Goal: Task Accomplishment & Management: Use online tool/utility

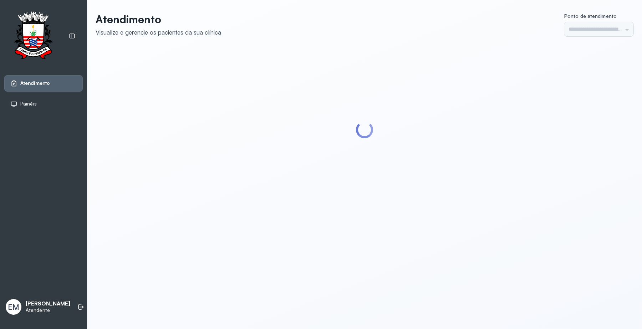
type input "*********"
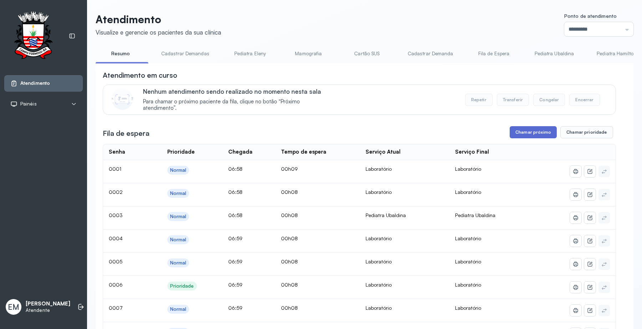
click at [510, 133] on button "Chamar próximo" at bounding box center [533, 132] width 47 height 12
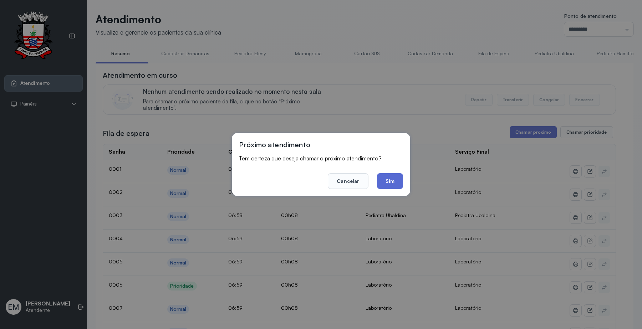
click at [388, 180] on button "Sim" at bounding box center [390, 181] width 26 height 16
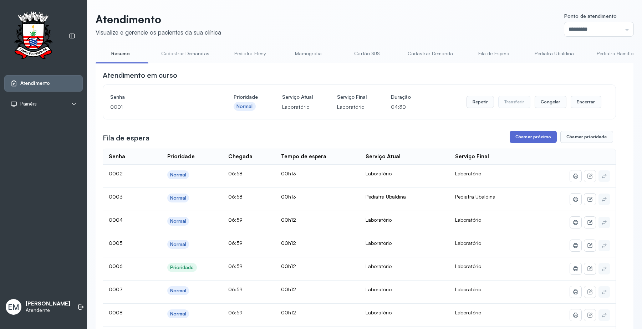
click at [531, 141] on button "Chamar próximo" at bounding box center [533, 137] width 47 height 12
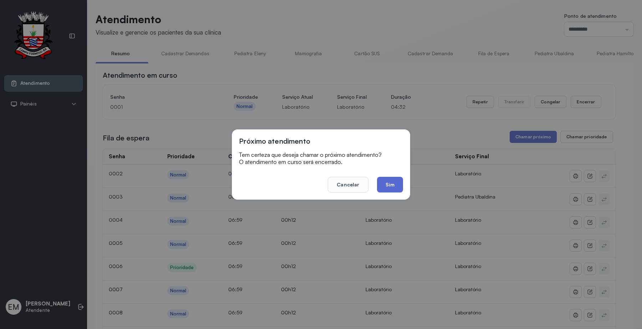
click at [387, 182] on button "Sim" at bounding box center [390, 185] width 26 height 16
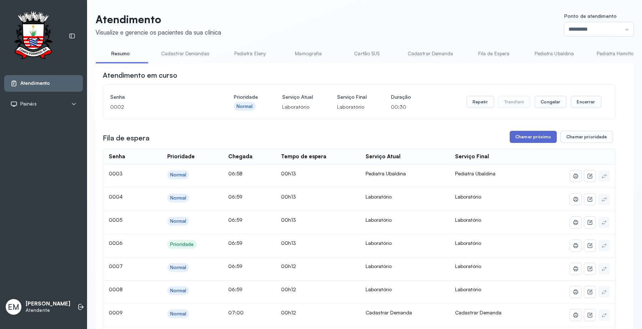
click at [536, 140] on button "Chamar próximo" at bounding box center [533, 137] width 47 height 12
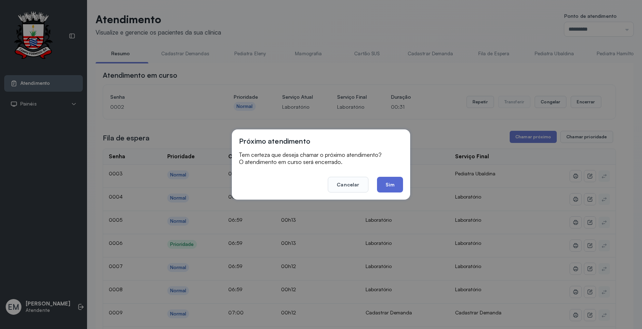
click at [391, 182] on button "Sim" at bounding box center [390, 185] width 26 height 16
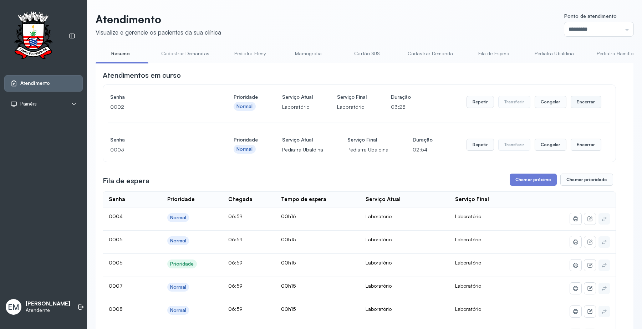
click at [586, 98] on button "Encerrar" at bounding box center [586, 102] width 30 height 12
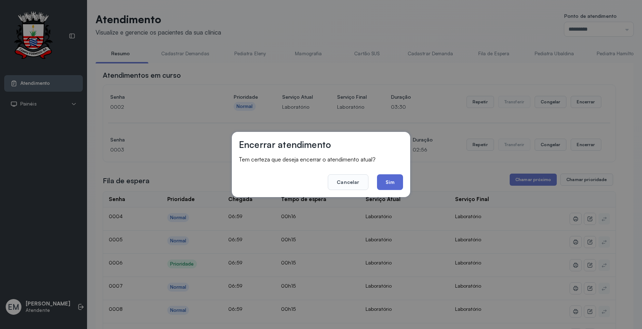
click at [397, 183] on button "Sim" at bounding box center [390, 183] width 26 height 16
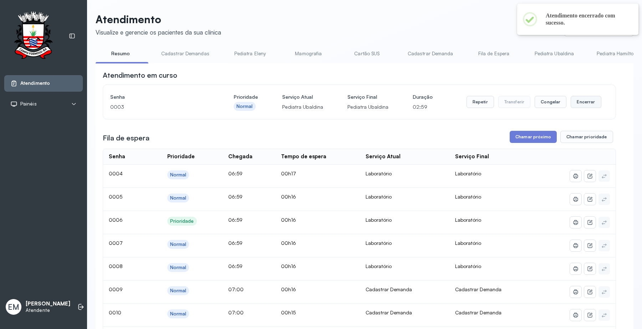
click at [579, 102] on button "Encerrar" at bounding box center [586, 102] width 30 height 12
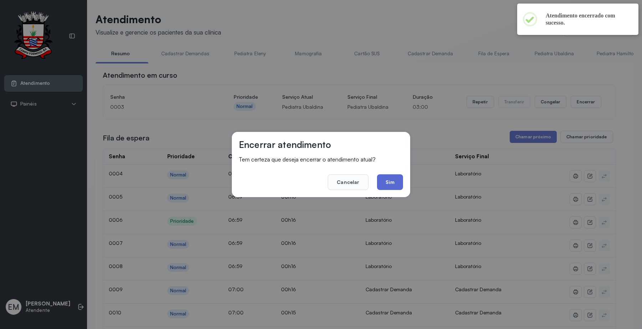
click at [394, 184] on button "Sim" at bounding box center [390, 183] width 26 height 16
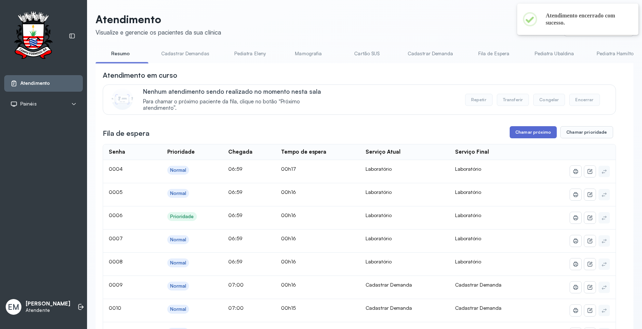
click at [519, 128] on button "Chamar próximo" at bounding box center [533, 132] width 47 height 12
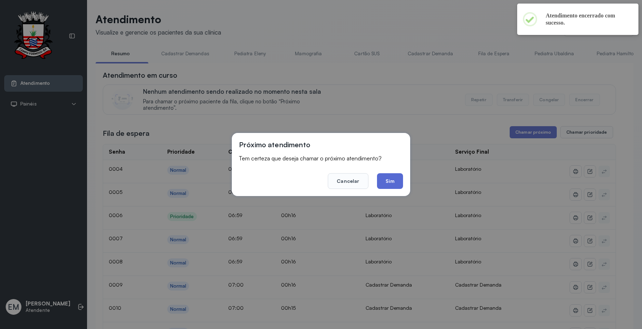
click at [391, 181] on button "Sim" at bounding box center [390, 181] width 26 height 16
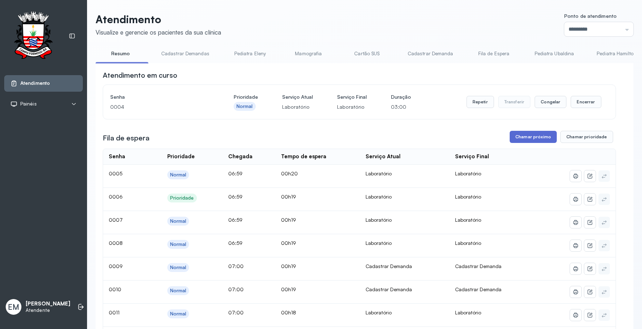
click at [523, 140] on button "Chamar próximo" at bounding box center [533, 137] width 47 height 12
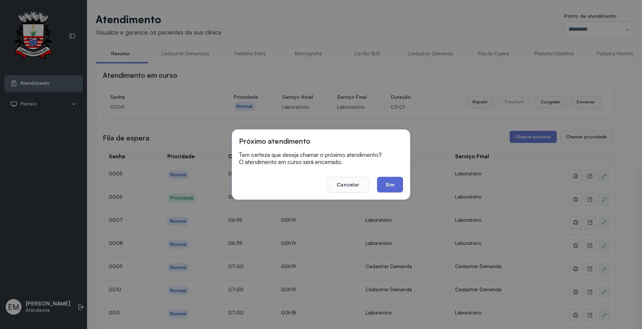
click at [390, 185] on button "Sim" at bounding box center [390, 185] width 26 height 16
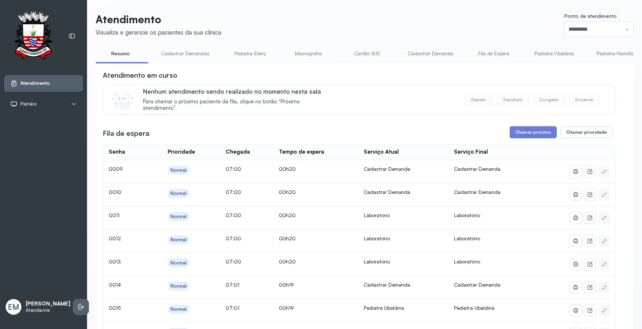
click at [77, 309] on li at bounding box center [81, 307] width 16 height 16
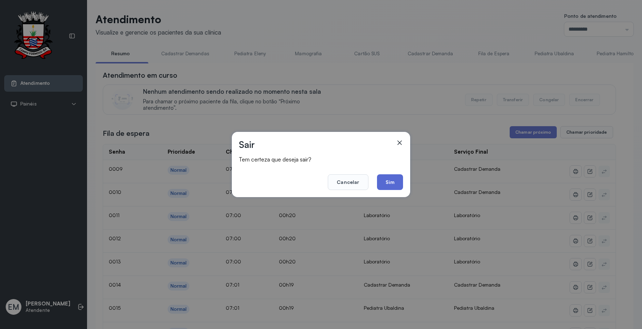
click at [389, 181] on button "Sim" at bounding box center [390, 183] width 26 height 16
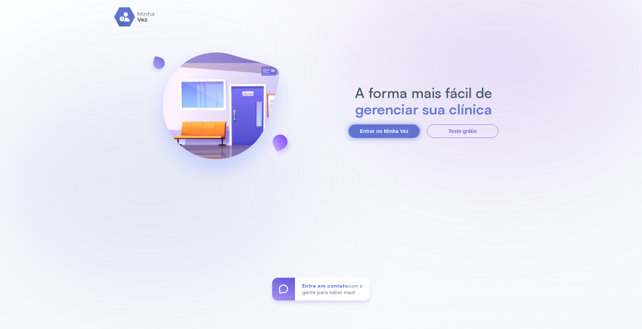
click at [375, 129] on button "Entrar no Minha Vez" at bounding box center [384, 132] width 71 height 14
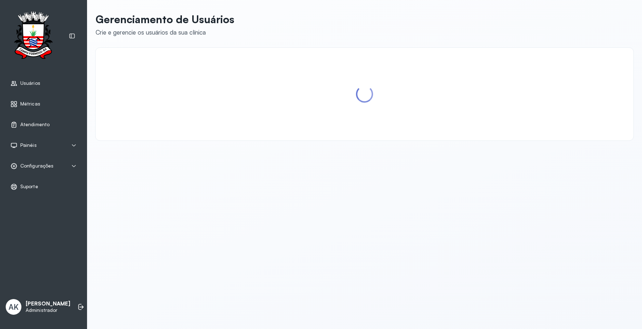
click at [44, 127] on span "Atendimento" at bounding box center [34, 125] width 29 height 6
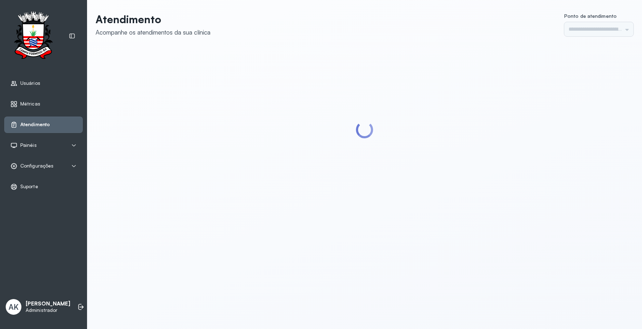
type input "*********"
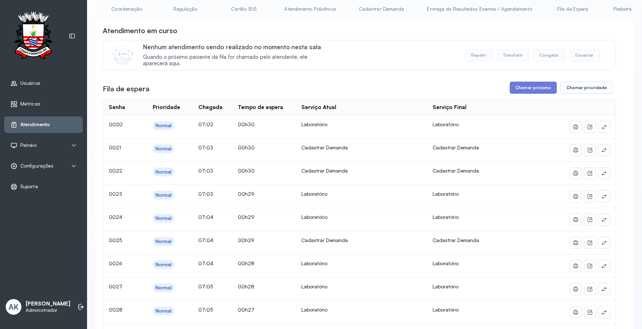
scroll to position [0, 393]
click at [298, 10] on link "Atendimento Policlínica" at bounding box center [284, 9] width 66 height 12
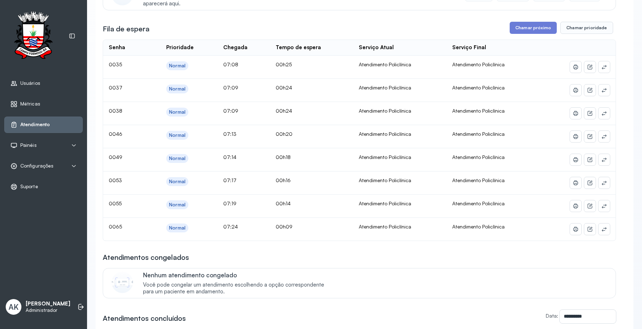
scroll to position [45, 0]
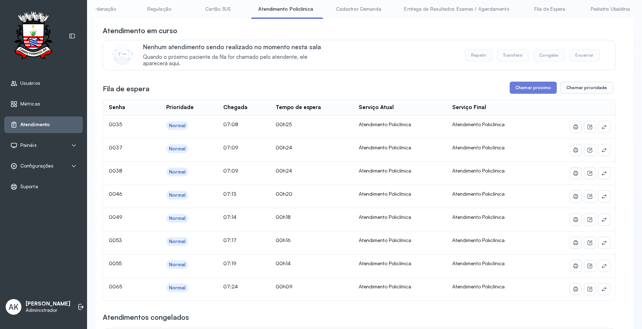
click at [519, 99] on div "**********" at bounding box center [360, 247] width 514 height 442
click at [518, 91] on button "Chamar próximo" at bounding box center [533, 88] width 47 height 12
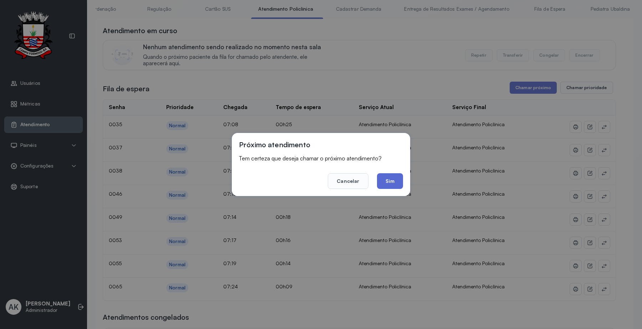
click at [392, 174] on button "Sim" at bounding box center [390, 181] width 26 height 16
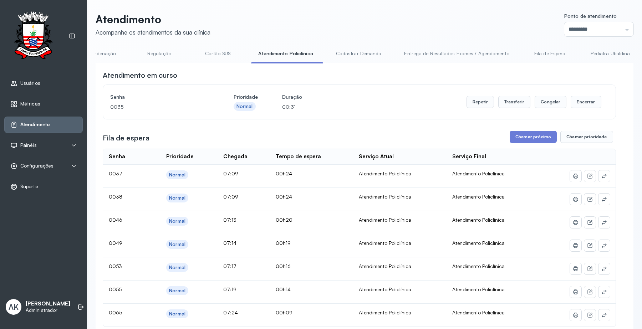
click at [198, 48] on link "Cartão SUS" at bounding box center [218, 54] width 50 height 12
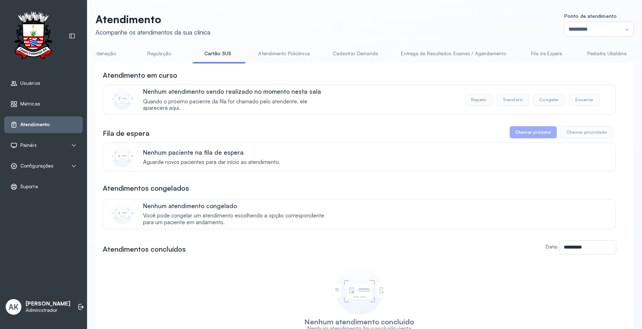
click at [272, 57] on link "Atendimento Policlínica" at bounding box center [284, 54] width 66 height 12
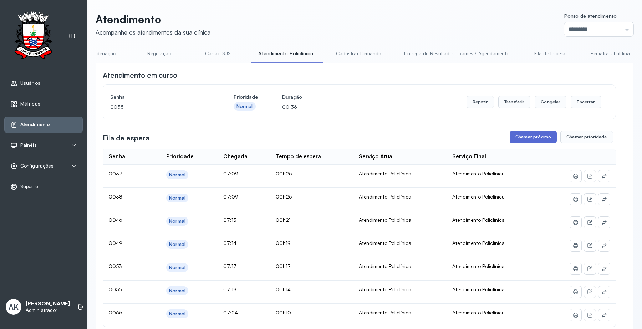
click at [521, 140] on button "Chamar próximo" at bounding box center [533, 137] width 47 height 12
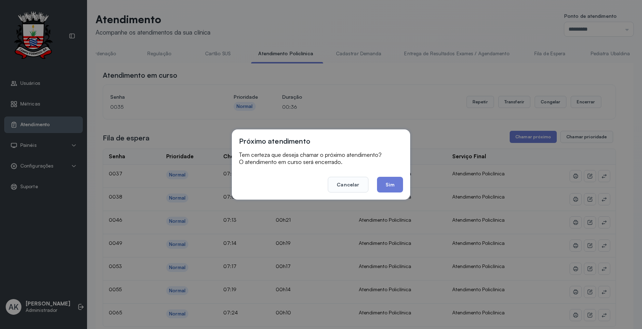
click at [396, 183] on button "Sim" at bounding box center [390, 185] width 26 height 16
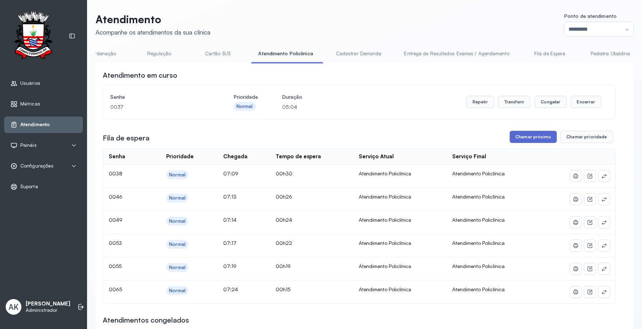
click at [540, 134] on button "Chamar próximo" at bounding box center [533, 137] width 47 height 12
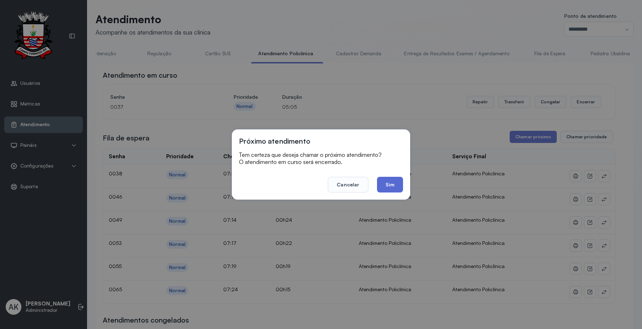
click at [391, 177] on button "Sim" at bounding box center [390, 185] width 26 height 16
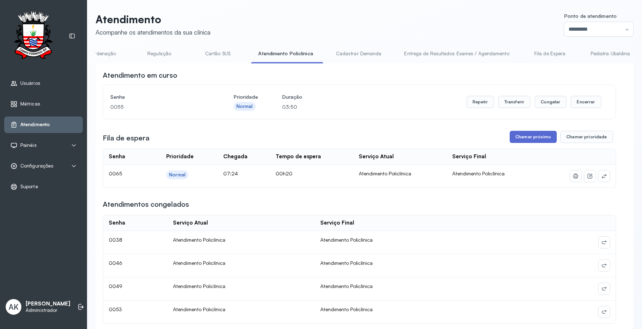
click at [525, 138] on button "Chamar próximo" at bounding box center [533, 137] width 47 height 12
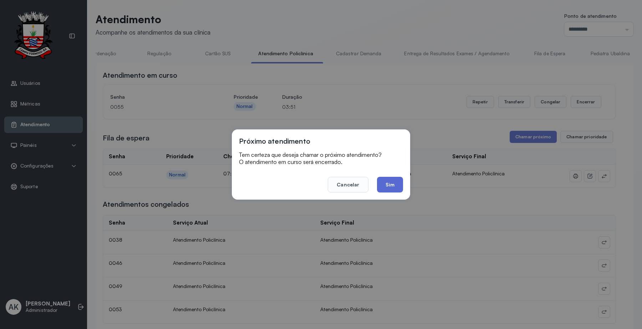
click at [393, 181] on button "Sim" at bounding box center [390, 185] width 26 height 16
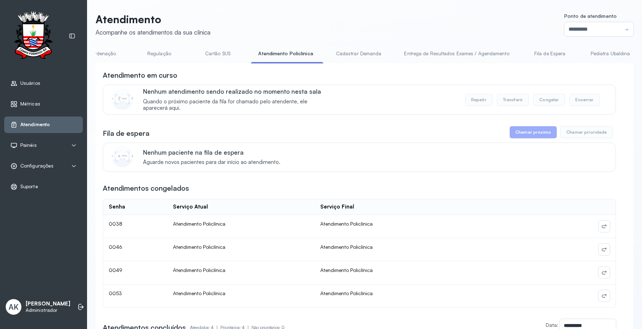
click at [223, 55] on link "Cartão SUS" at bounding box center [218, 54] width 50 height 12
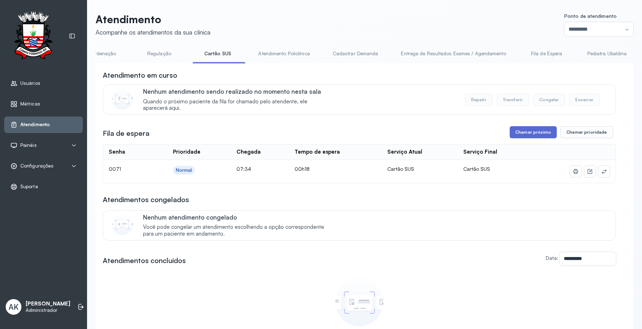
click at [519, 137] on button "Chamar próximo" at bounding box center [533, 132] width 47 height 12
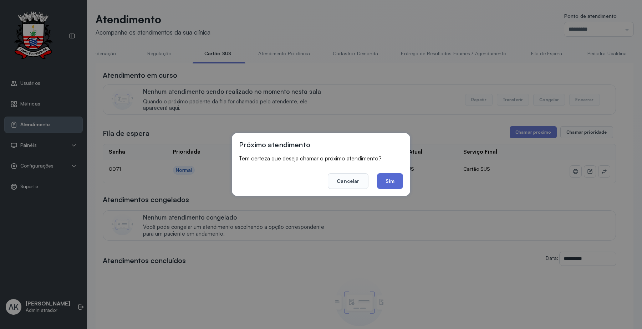
click at [400, 179] on button "Sim" at bounding box center [390, 181] width 26 height 16
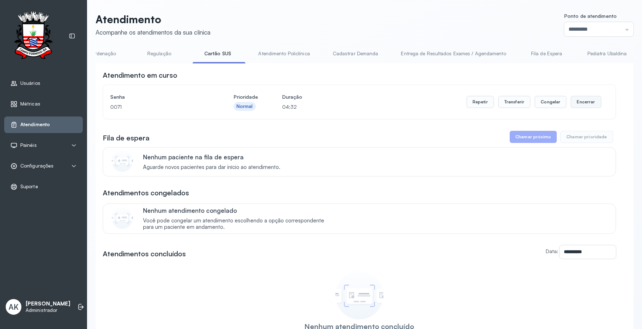
click at [576, 106] on button "Encerrar" at bounding box center [586, 102] width 30 height 12
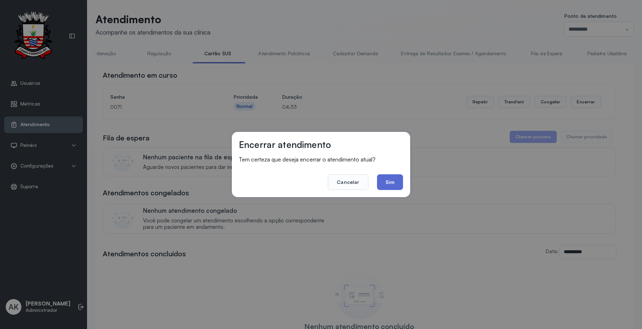
click at [387, 181] on button "Sim" at bounding box center [390, 183] width 26 height 16
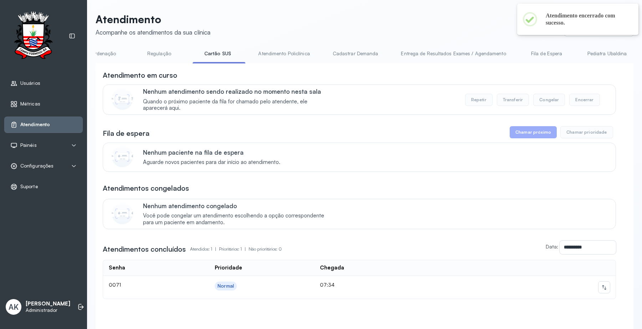
click at [281, 49] on link "Atendimento Policlínica" at bounding box center [284, 54] width 66 height 12
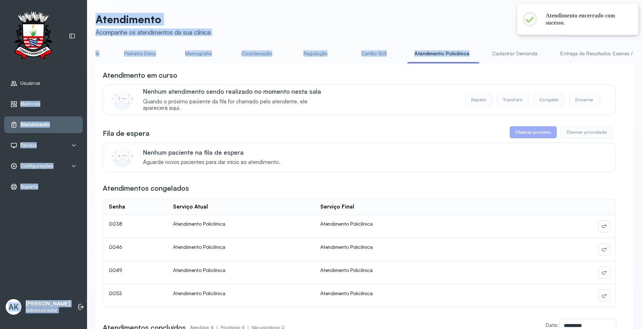
drag, startPoint x: 288, startPoint y: 63, endPoint x: 65, endPoint y: 65, distance: 223.8
click at [65, 65] on div "Usuários Métricas Atendimento Painéis Totem Tv Configurações Geral Fluxo de ate…" at bounding box center [321, 164] width 642 height 329
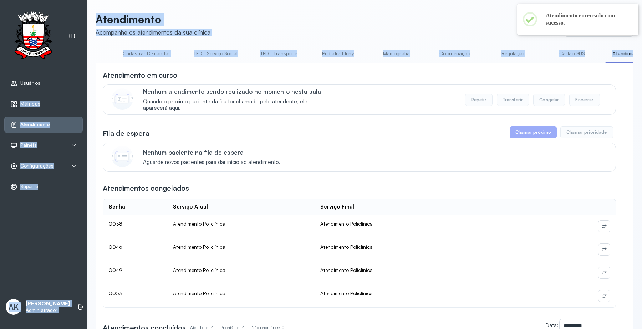
click at [359, 17] on header "Atendimento Acompanhe os atendimentos da sua clínica Ponto de atendimento *****…" at bounding box center [365, 25] width 538 height 24
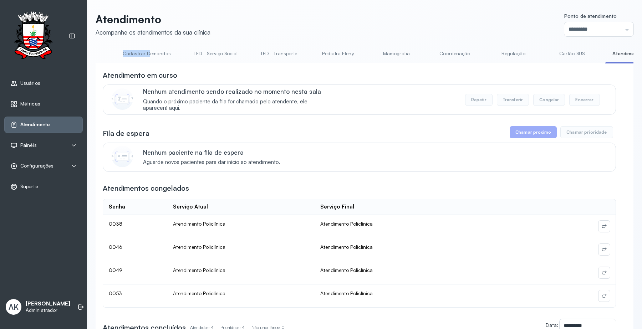
scroll to position [0, 0]
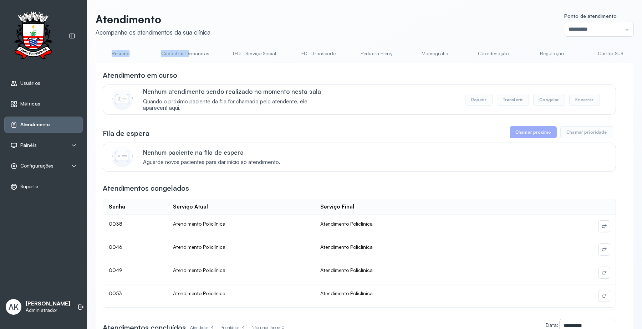
drag, startPoint x: 138, startPoint y: 62, endPoint x: 89, endPoint y: 64, distance: 48.6
click at [89, 64] on div "Atendimento Acompanhe os atendimentos da sua clínica Ponto de atendimento *****…" at bounding box center [364, 256] width 555 height 513
click at [112, 49] on link "Resumo" at bounding box center [121, 54] width 50 height 12
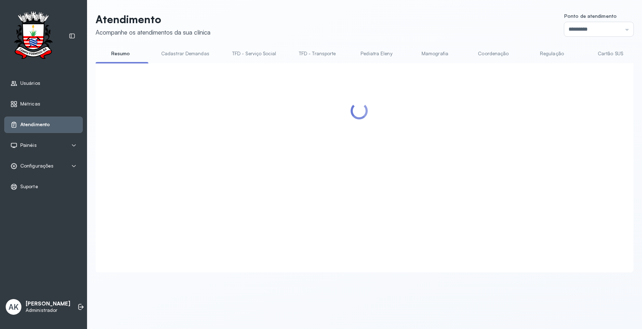
click at [287, 36] on header "Atendimento Acompanhe os atendimentos da sua clínica Ponto de atendimento *****…" at bounding box center [365, 25] width 538 height 24
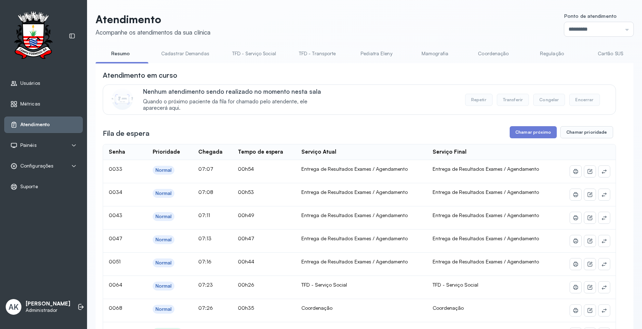
click at [76, 297] on div "AK Ana Karolainy Santos Serafim Administrador" at bounding box center [43, 307] width 79 height 21
click at [77, 304] on icon at bounding box center [80, 307] width 7 height 7
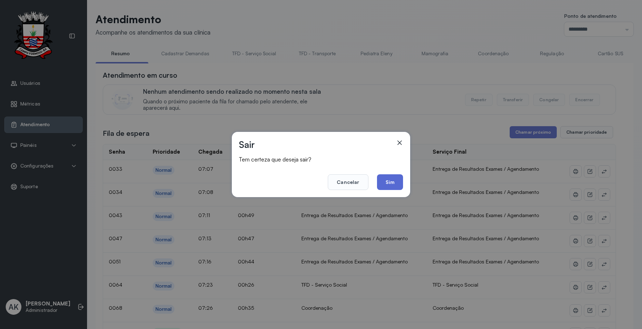
click at [389, 177] on button "Sim" at bounding box center [390, 183] width 26 height 16
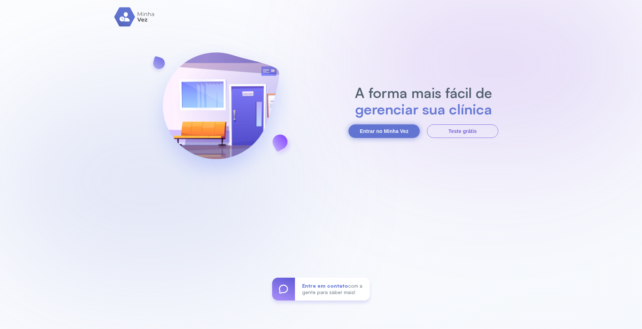
click at [395, 125] on button "Entrar no Minha Vez" at bounding box center [384, 132] width 71 height 14
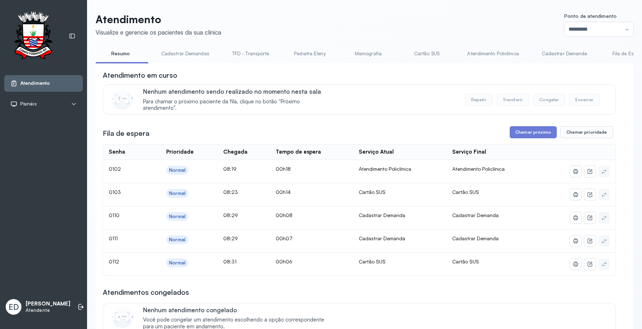
click at [425, 46] on div "Atendimento Visualize e gerencie os pacientes da sua clínica Ponto de atendimen…" at bounding box center [365, 323] width 538 height 620
click at [427, 54] on link "Cartão SUS" at bounding box center [427, 54] width 50 height 12
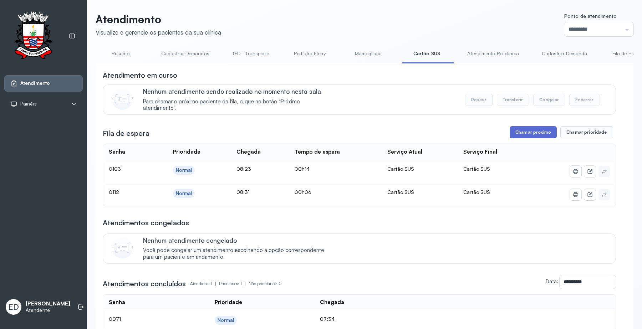
click at [533, 134] on button "Chamar próximo" at bounding box center [533, 132] width 47 height 12
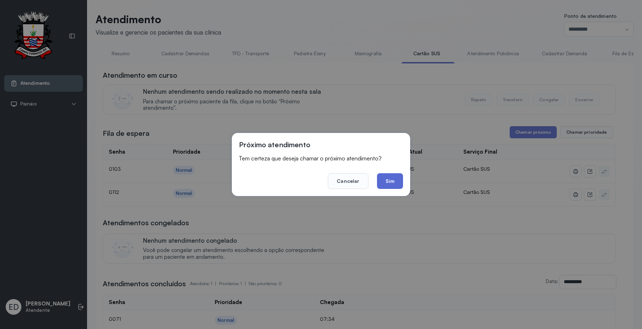
click at [383, 180] on button "Sim" at bounding box center [390, 181] width 26 height 16
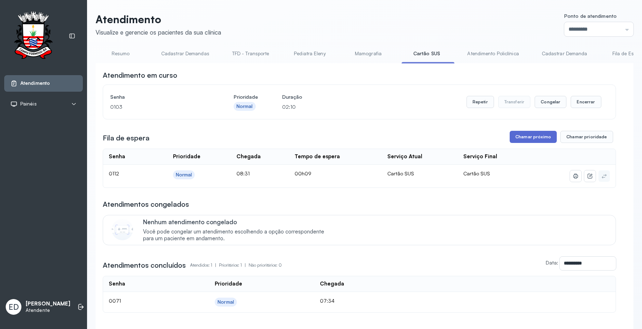
click at [539, 138] on button "Chamar próximo" at bounding box center [533, 137] width 47 height 12
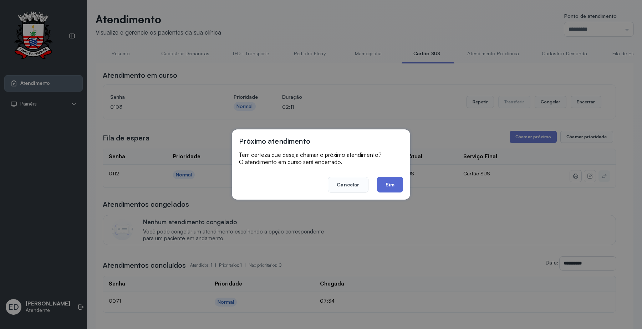
click at [392, 183] on button "Sim" at bounding box center [390, 185] width 26 height 16
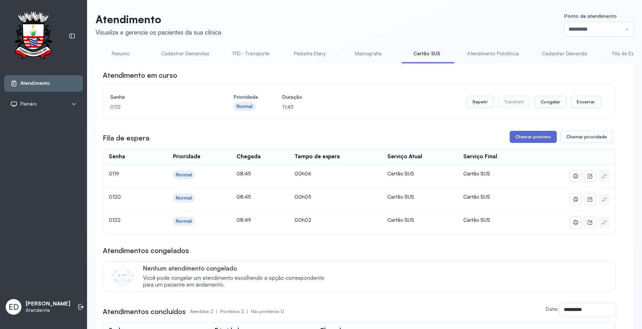
click at [532, 138] on button "Chamar próximo" at bounding box center [533, 137] width 47 height 12
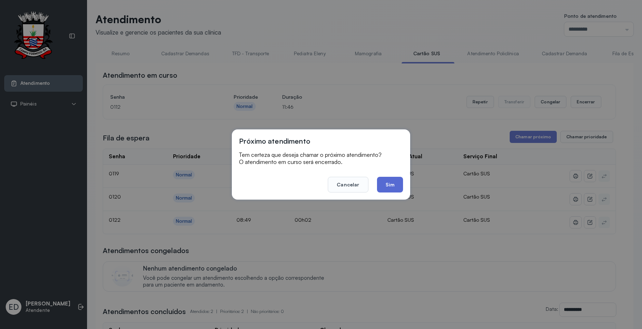
click at [392, 182] on button "Sim" at bounding box center [390, 185] width 26 height 16
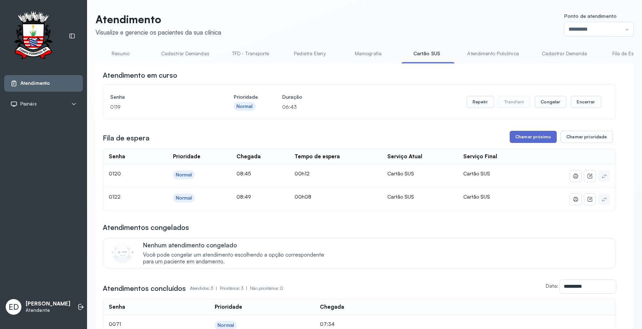
click at [540, 140] on button "Chamar próximo" at bounding box center [533, 137] width 47 height 12
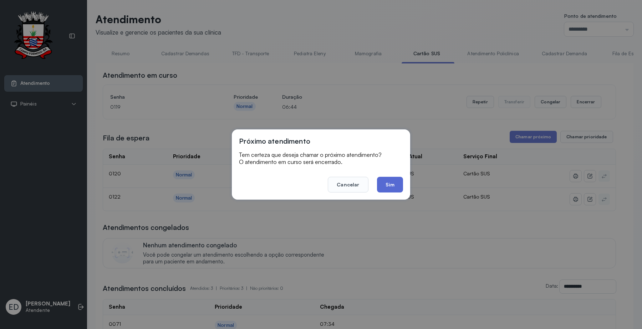
click at [393, 186] on button "Sim" at bounding box center [390, 185] width 26 height 16
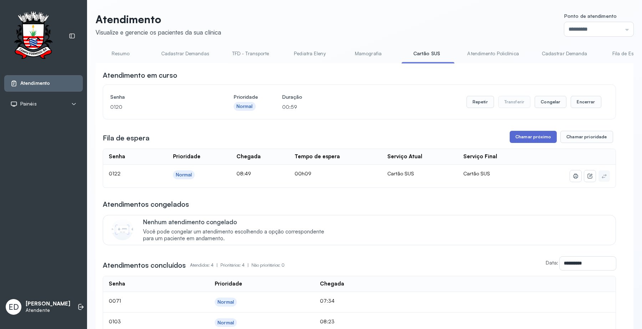
click at [532, 136] on button "Chamar próximo" at bounding box center [533, 137] width 47 height 12
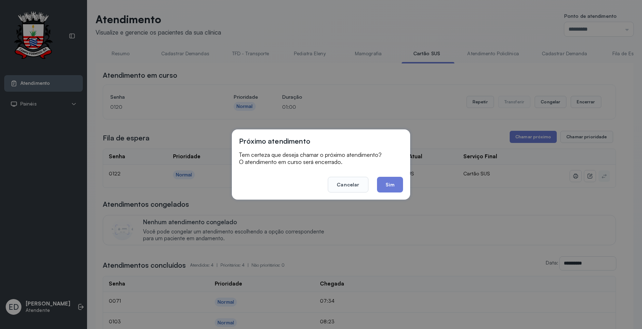
click at [389, 183] on button "Sim" at bounding box center [390, 185] width 26 height 16
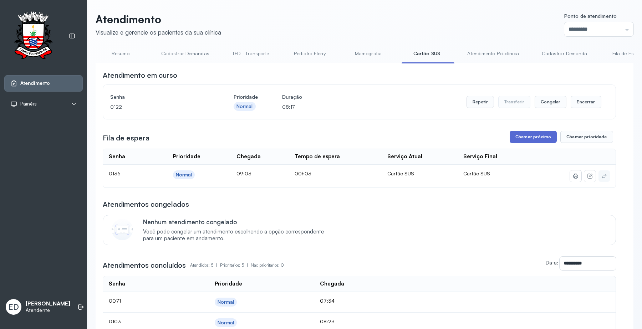
click at [531, 135] on button "Chamar próximo" at bounding box center [533, 137] width 47 height 12
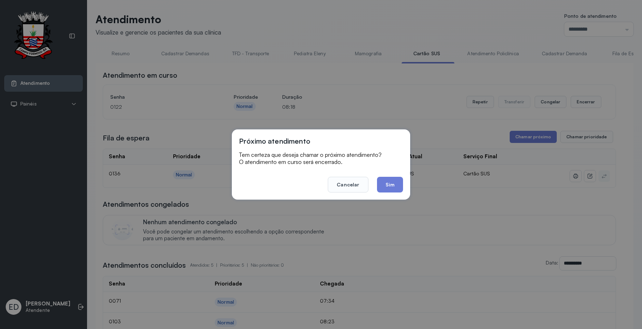
click at [390, 185] on button "Sim" at bounding box center [390, 185] width 26 height 16
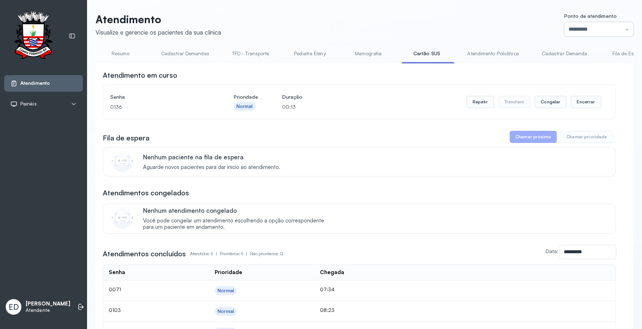
click at [602, 22] on input "*********" at bounding box center [599, 29] width 69 height 14
type input "*********"
click at [564, 116] on div "Atendimento Visualize e gerencie os pacientes da sua clínica Ponto de atendimen…" at bounding box center [365, 232] width 538 height 438
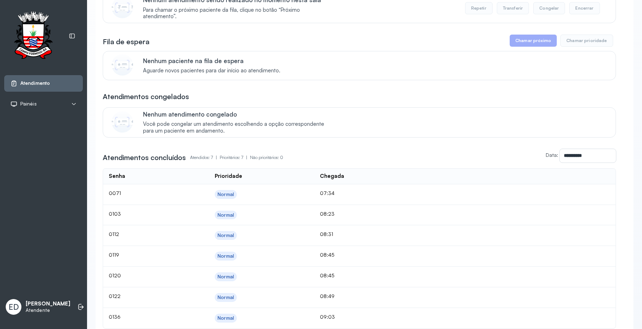
scroll to position [0, 0]
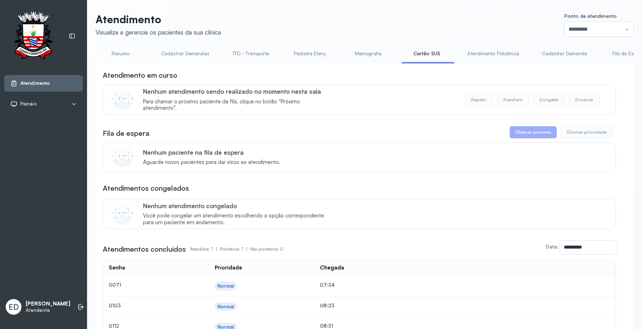
click at [117, 50] on link "Resumo" at bounding box center [121, 54] width 50 height 12
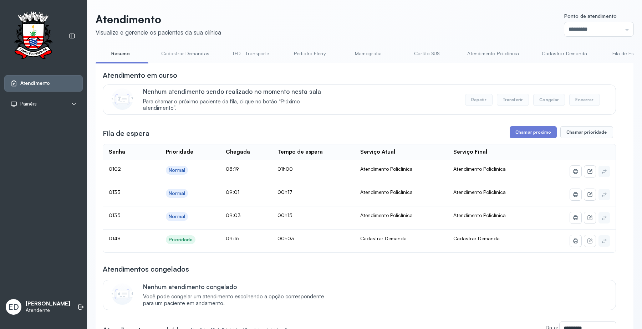
click at [429, 51] on link "Cartão SUS" at bounding box center [427, 54] width 50 height 12
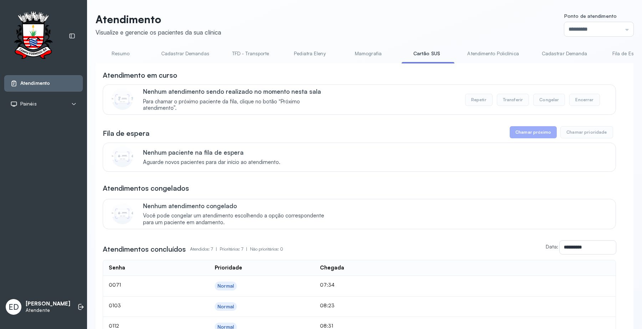
click at [233, 71] on div "**********" at bounding box center [365, 264] width 538 height 403
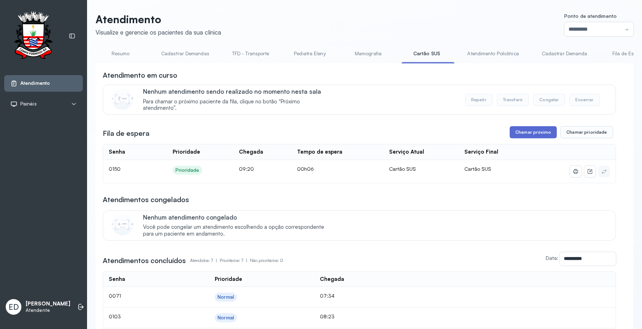
click at [528, 131] on button "Chamar próximo" at bounding box center [533, 132] width 47 height 12
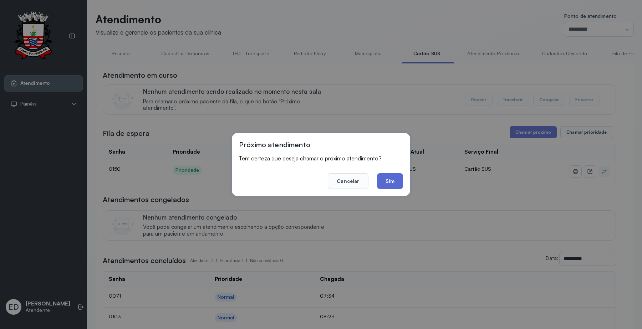
click at [386, 180] on button "Sim" at bounding box center [390, 181] width 26 height 16
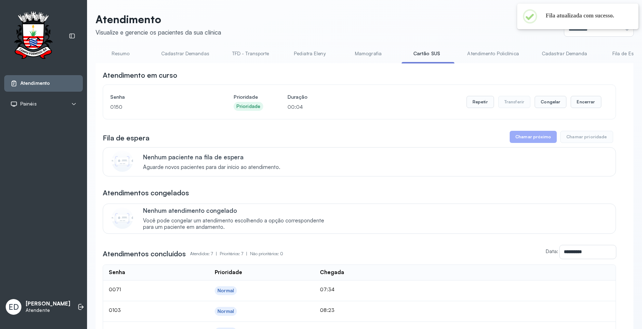
click at [171, 15] on p "Atendimento" at bounding box center [159, 19] width 126 height 13
click at [477, 102] on button "Repetir" at bounding box center [480, 102] width 27 height 12
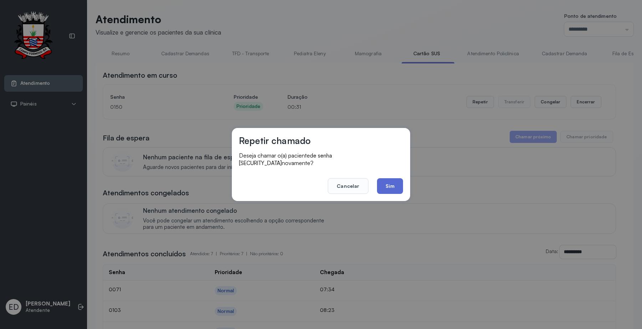
click at [392, 185] on button "Sim" at bounding box center [390, 186] width 26 height 16
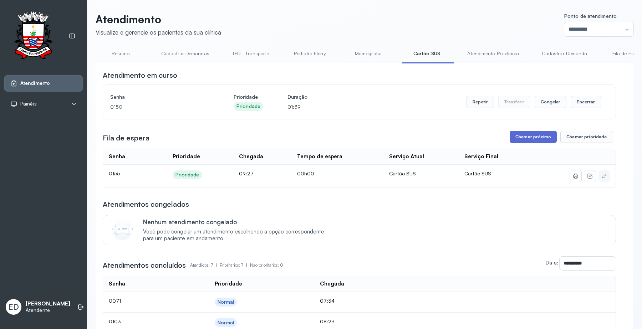
click at [538, 140] on button "Chamar próximo" at bounding box center [533, 137] width 47 height 12
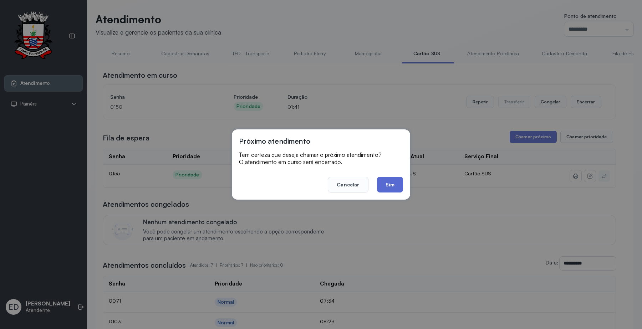
click at [391, 186] on button "Sim" at bounding box center [390, 185] width 26 height 16
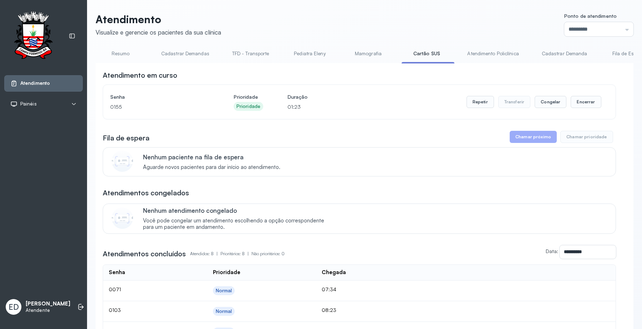
click at [493, 54] on link "Atendimento Policlínica" at bounding box center [493, 54] width 66 height 12
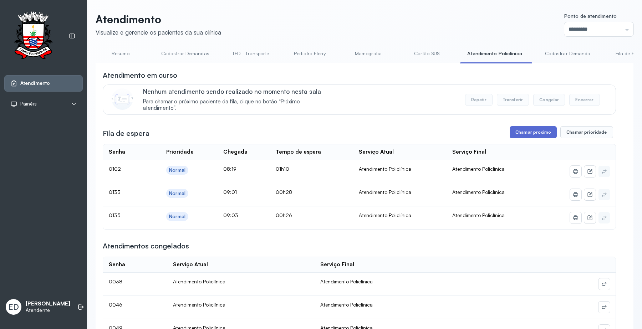
click at [532, 132] on button "Chamar próximo" at bounding box center [533, 132] width 47 height 12
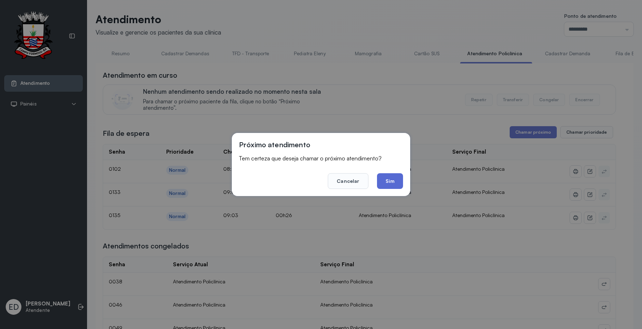
click at [393, 181] on button "Sim" at bounding box center [390, 181] width 26 height 16
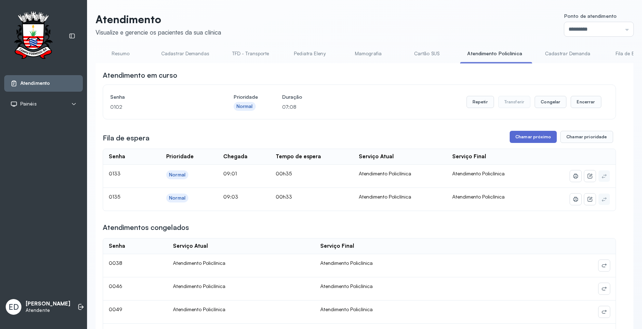
click at [524, 140] on button "Chamar próximo" at bounding box center [533, 137] width 47 height 12
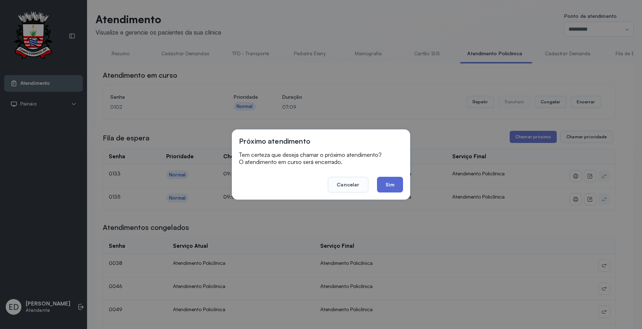
click at [386, 185] on button "Sim" at bounding box center [390, 185] width 26 height 16
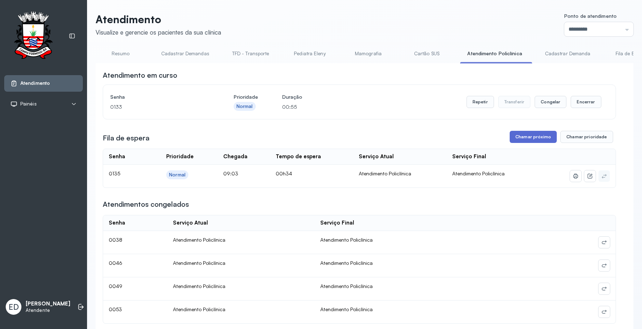
click at [527, 136] on button "Chamar próximo" at bounding box center [533, 137] width 47 height 12
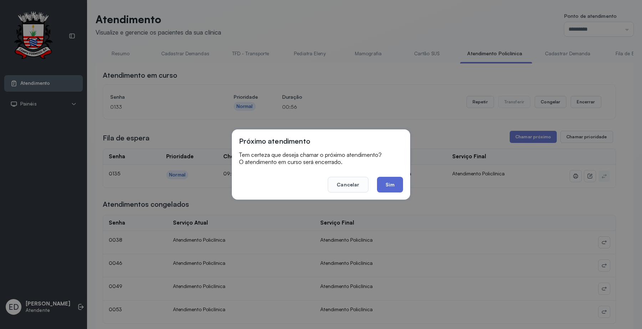
click at [393, 183] on button "Sim" at bounding box center [390, 185] width 26 height 16
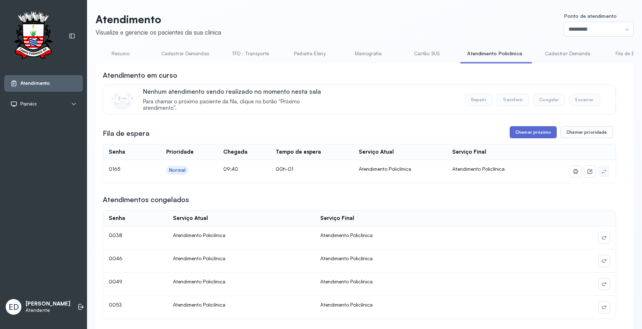
click at [518, 133] on button "Chamar próximo" at bounding box center [533, 132] width 47 height 12
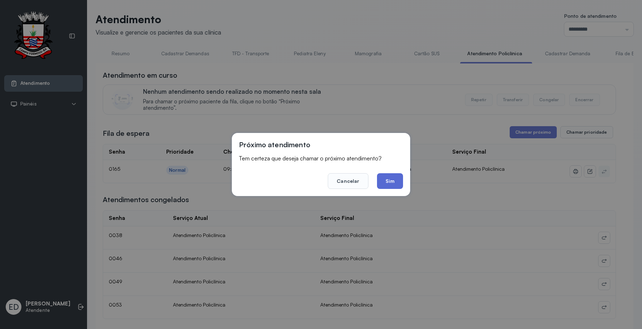
click at [388, 180] on button "Sim" at bounding box center [390, 181] width 26 height 16
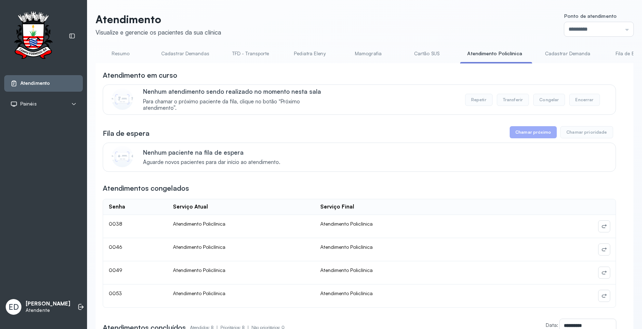
click at [413, 54] on link "Cartão SUS" at bounding box center [427, 54] width 50 height 12
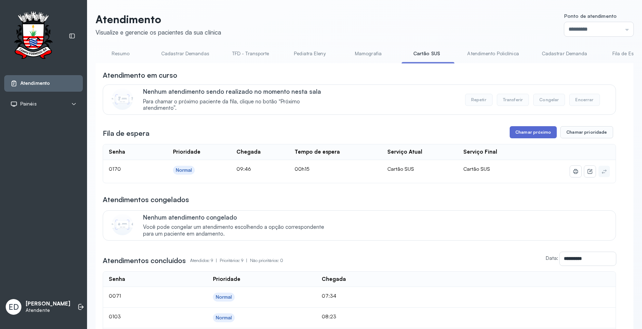
click at [529, 131] on button "Chamar próximo" at bounding box center [533, 132] width 47 height 12
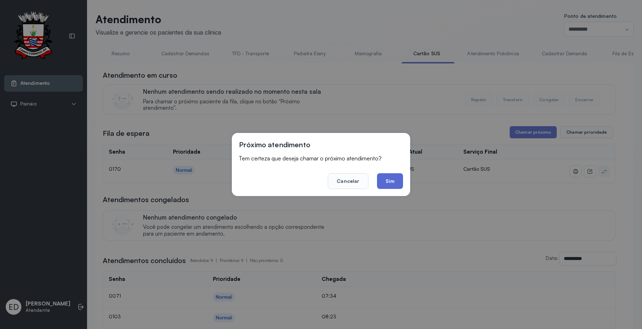
click at [395, 176] on button "Sim" at bounding box center [390, 181] width 26 height 16
